Goal: Find specific page/section: Find specific page/section

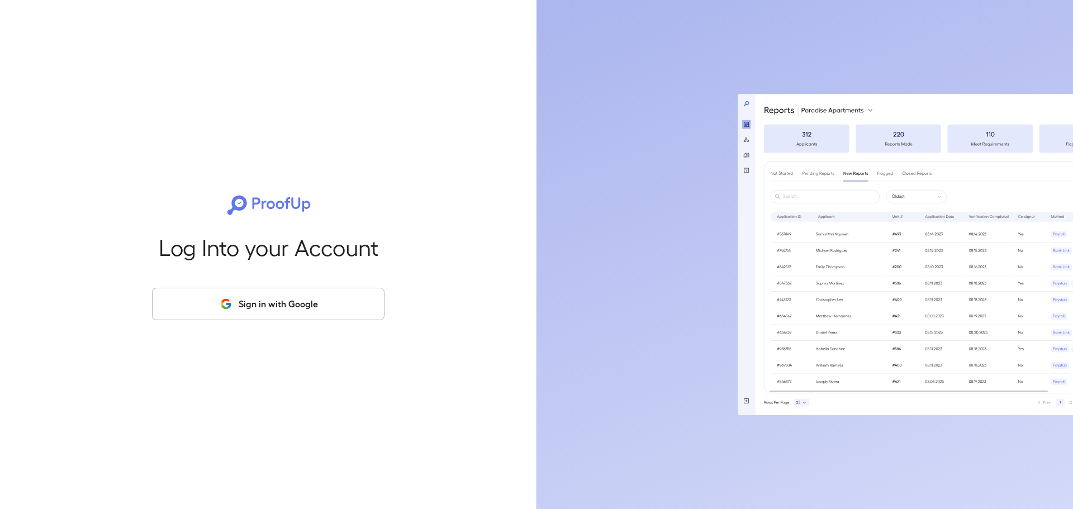
click at [283, 318] on button "Sign in with Google" at bounding box center [268, 304] width 232 height 32
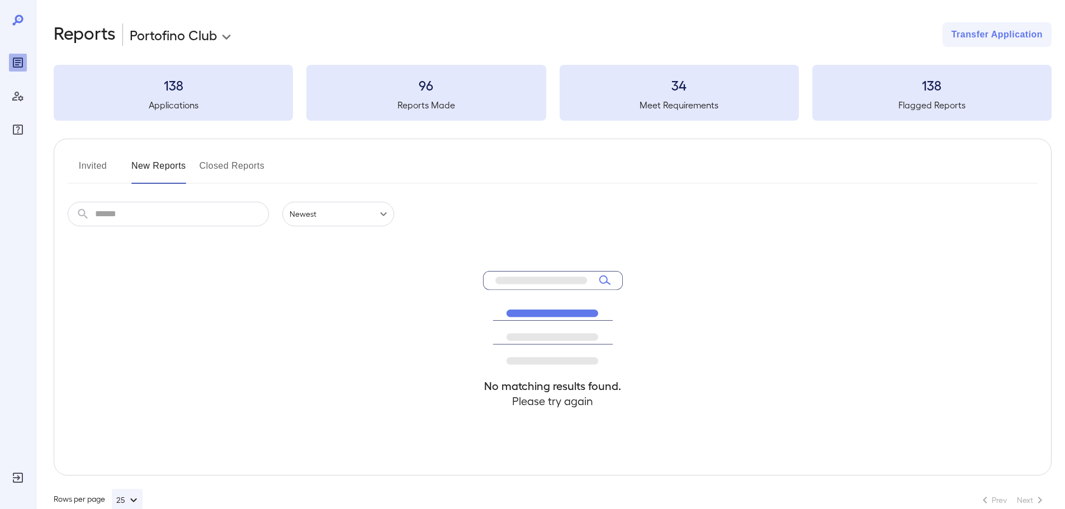
click at [98, 164] on button "Invited" at bounding box center [93, 170] width 50 height 27
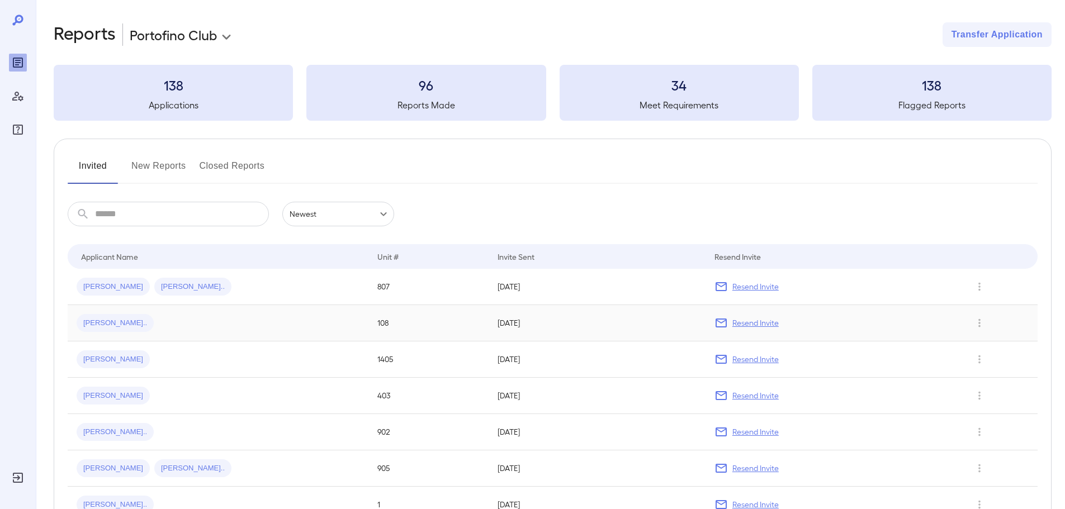
click at [270, 319] on div "[PERSON_NAME].." at bounding box center [218, 323] width 283 height 18
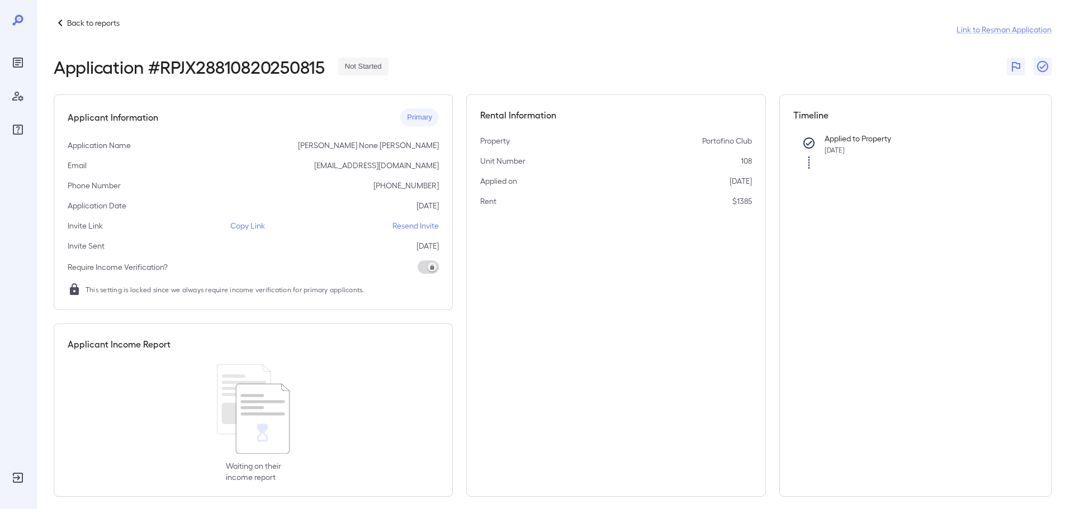
scroll to position [16, 0]
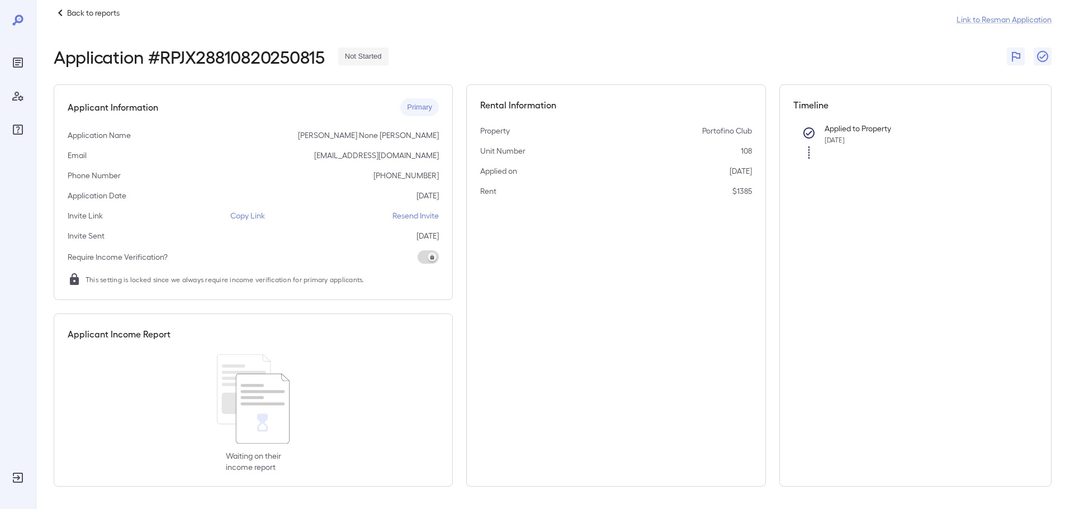
click at [237, 216] on p "Copy Link" at bounding box center [247, 215] width 35 height 11
click at [68, 13] on p "Back to reports" at bounding box center [93, 12] width 53 height 11
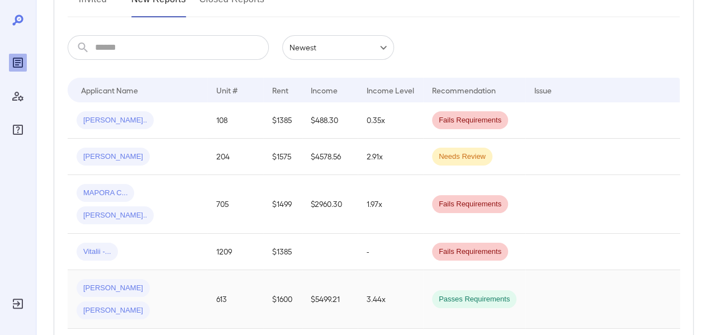
scroll to position [168, 0]
click at [189, 130] on td "[PERSON_NAME].." at bounding box center [138, 119] width 140 height 36
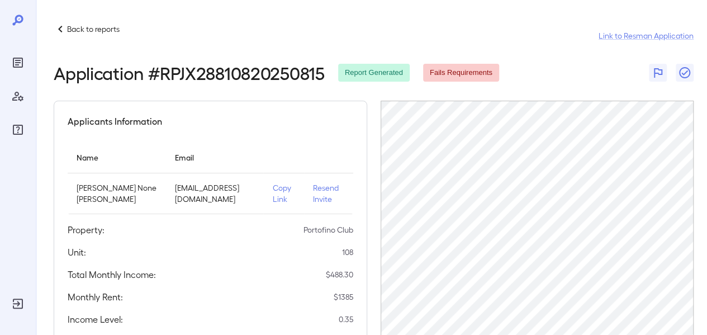
click at [100, 30] on p "Back to reports" at bounding box center [93, 28] width 53 height 11
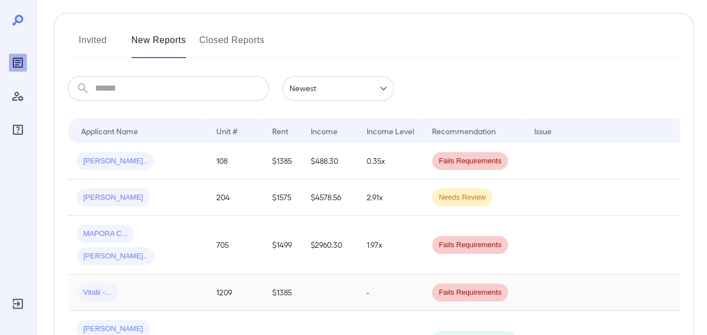
scroll to position [131, 0]
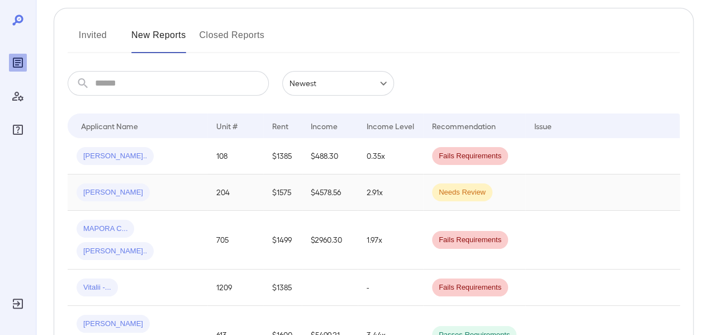
click at [319, 196] on td "$4578.56" at bounding box center [330, 192] width 56 height 36
